Goal: Check status: Check status

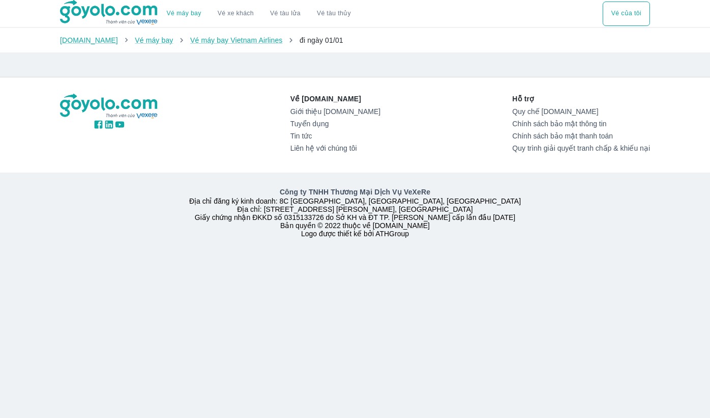
click at [624, 17] on button "Vé của tôi" at bounding box center [626, 14] width 47 height 24
